Goal: Task Accomplishment & Management: Use online tool/utility

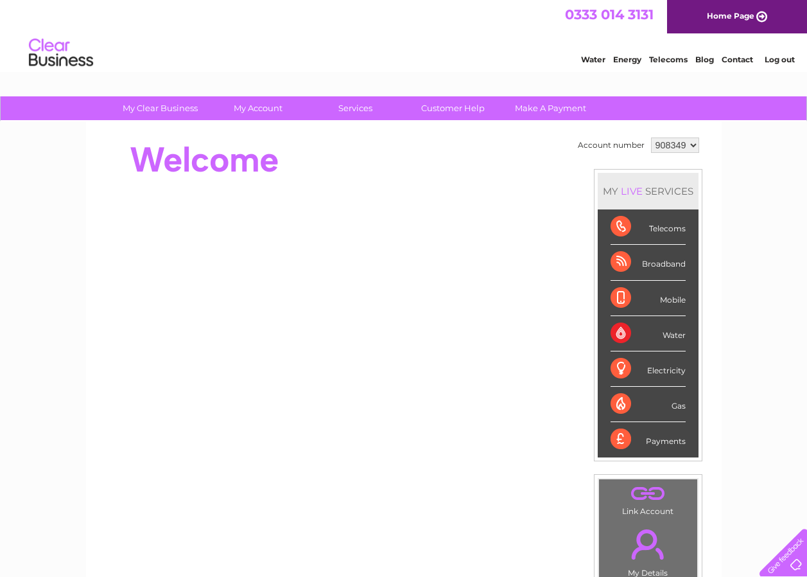
click at [635, 327] on div "Water" at bounding box center [648, 333] width 75 height 35
click at [633, 328] on div "Water" at bounding box center [648, 333] width 75 height 35
click at [692, 143] on select "908349 998589" at bounding box center [675, 144] width 48 height 15
select select "998589"
click at [651, 137] on select "908349 998589" at bounding box center [675, 144] width 48 height 15
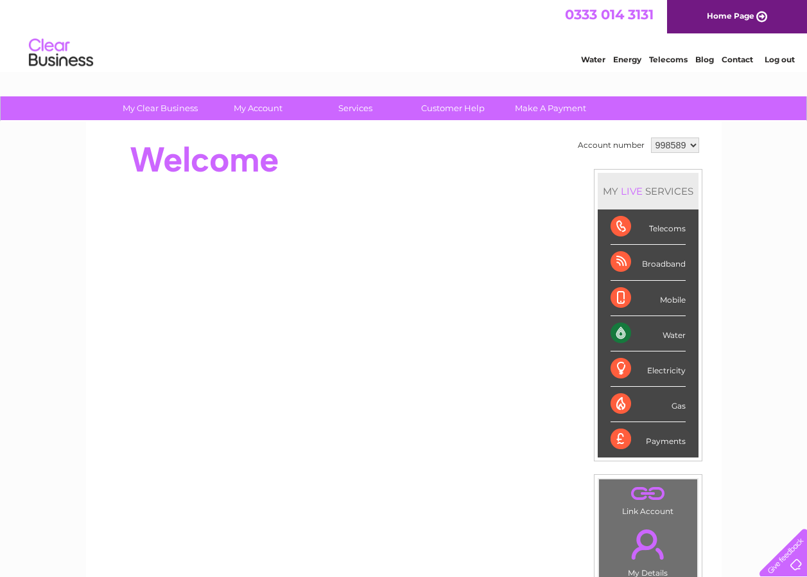
click at [638, 334] on div "Water" at bounding box center [648, 333] width 75 height 35
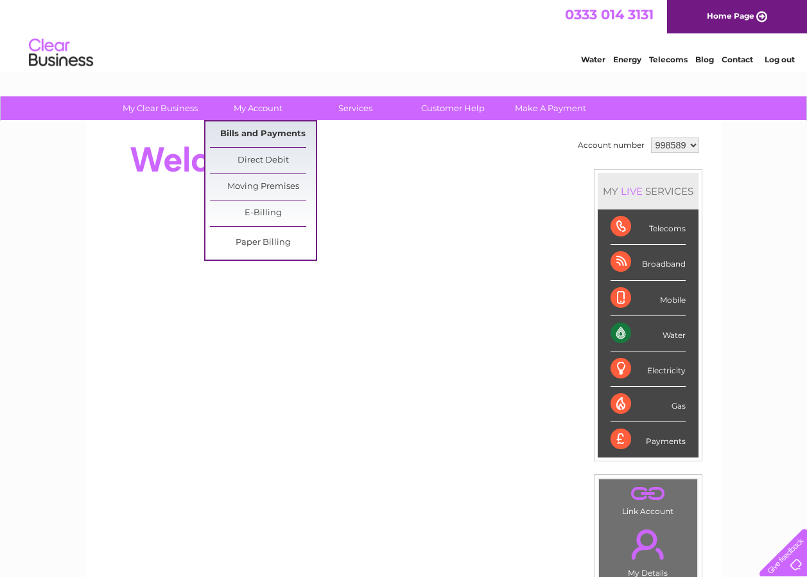
click at [258, 133] on link "Bills and Payments" at bounding box center [263, 134] width 106 height 26
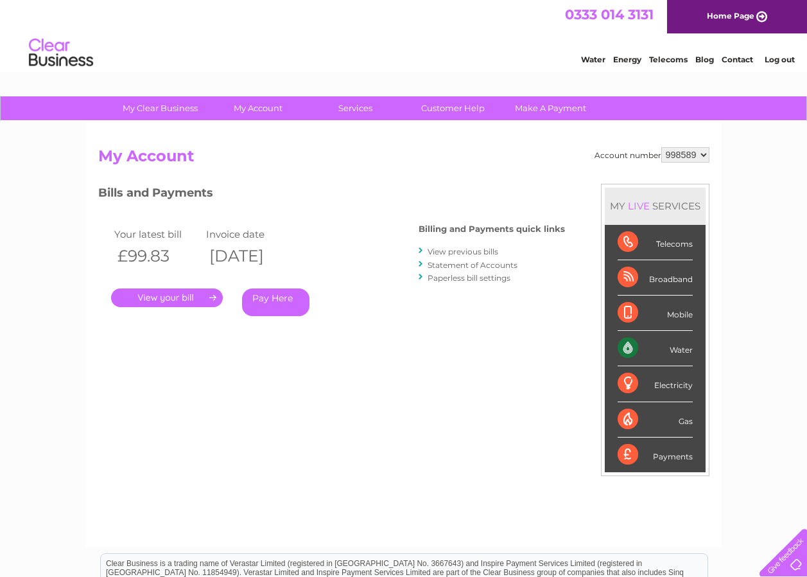
click at [456, 263] on link "Statement of Accounts" at bounding box center [473, 265] width 90 height 10
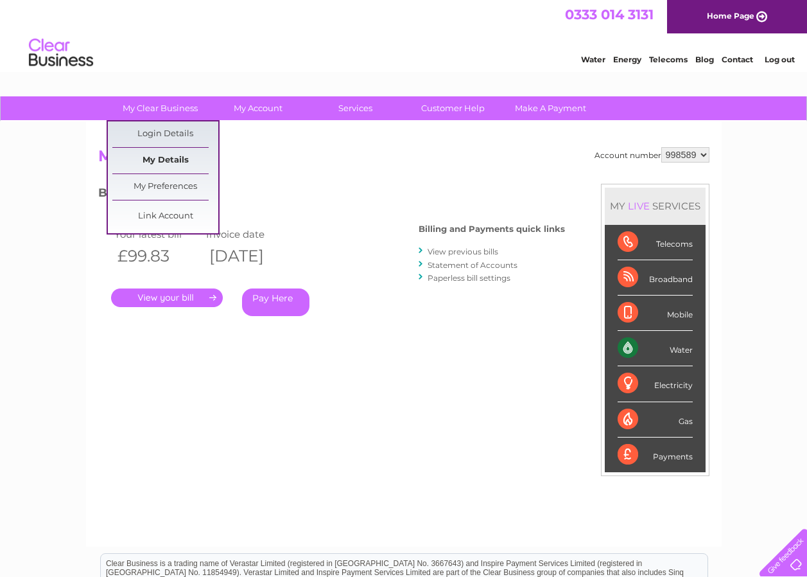
click at [174, 158] on link "My Details" at bounding box center [165, 161] width 106 height 26
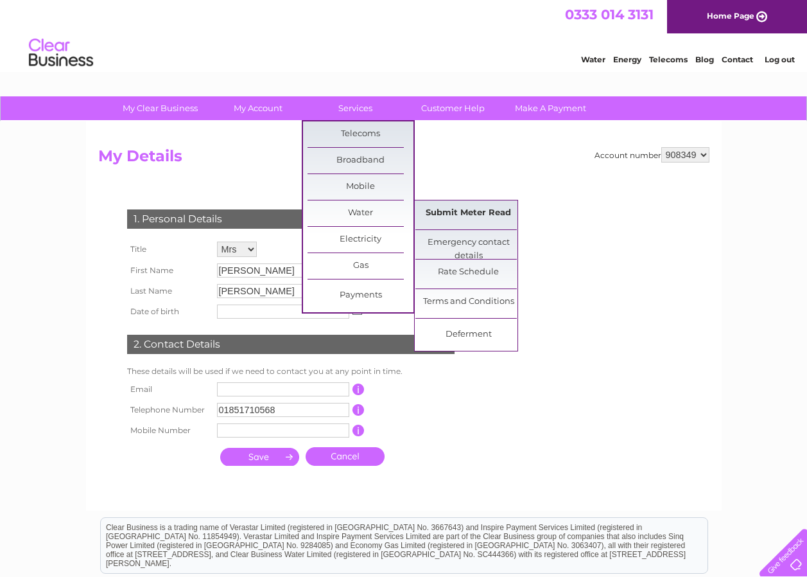
click at [467, 208] on link "Submit Meter Read" at bounding box center [469, 213] width 106 height 26
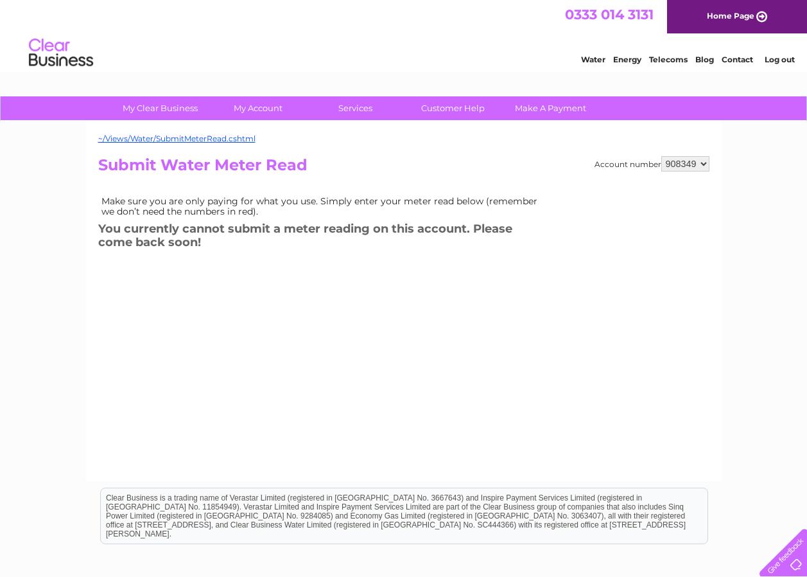
click at [704, 163] on select "908349 998589" at bounding box center [686, 163] width 48 height 15
select select "998589"
click at [662, 156] on select "908349 998589" at bounding box center [686, 163] width 48 height 15
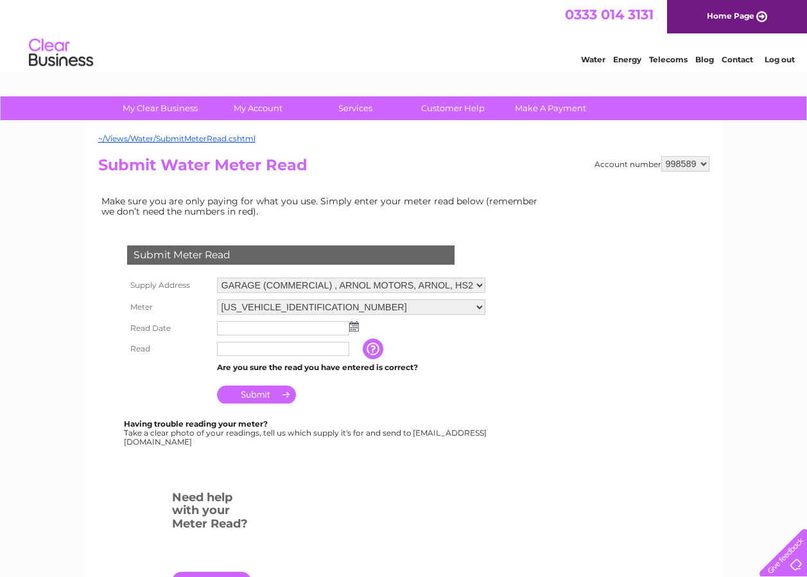
click at [231, 349] on input "text" at bounding box center [283, 349] width 132 height 14
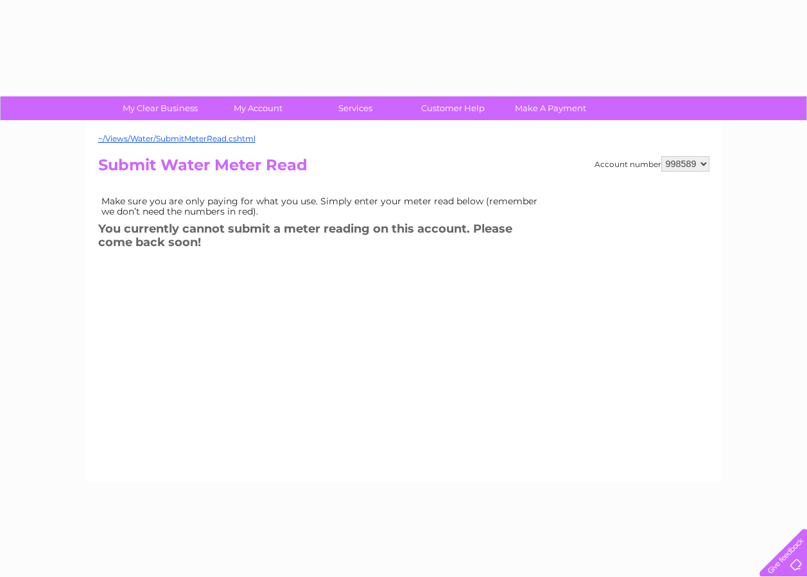
select select "998589"
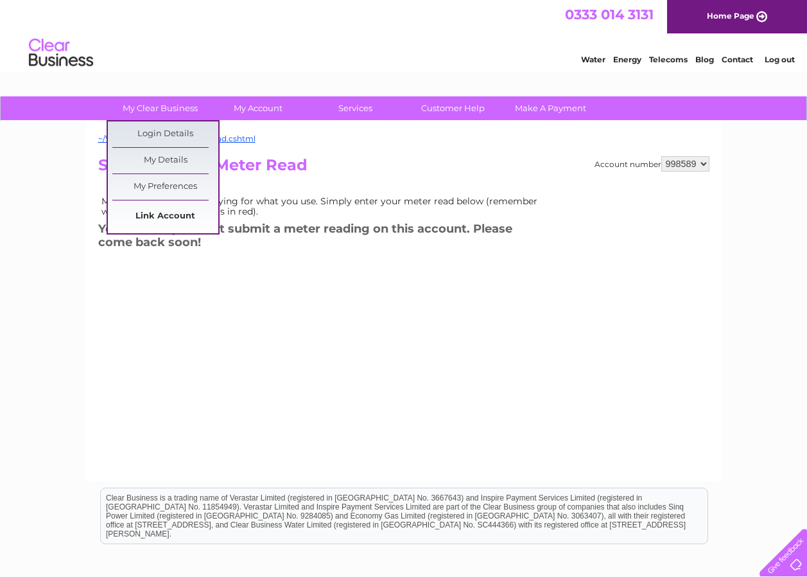
click at [158, 215] on link "Link Account" at bounding box center [165, 217] width 106 height 26
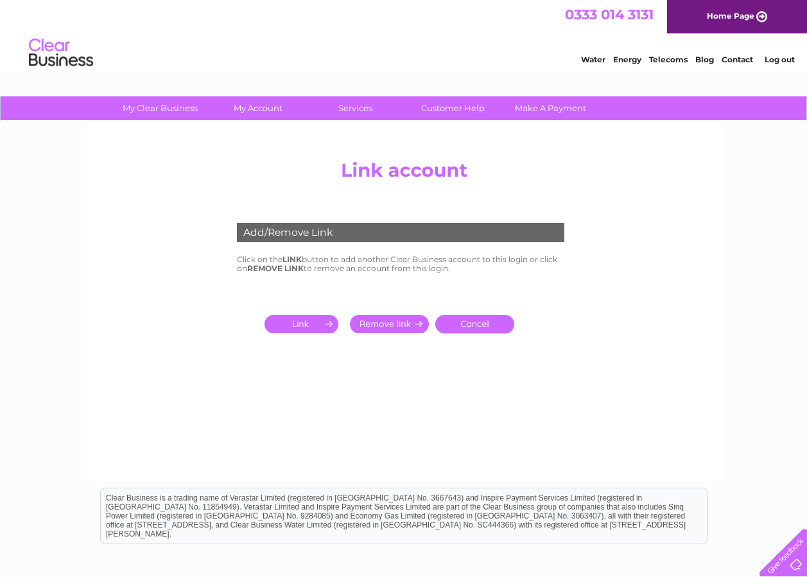
click at [310, 322] on input "submit" at bounding box center [304, 324] width 79 height 18
